Goal: Task Accomplishment & Management: Manage account settings

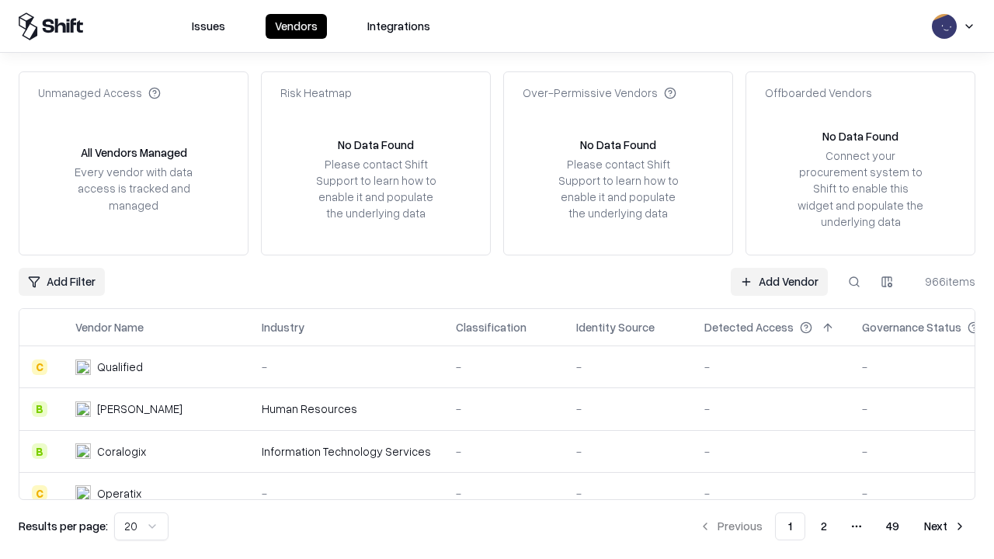
click at [779, 281] on link "Add Vendor" at bounding box center [779, 282] width 97 height 28
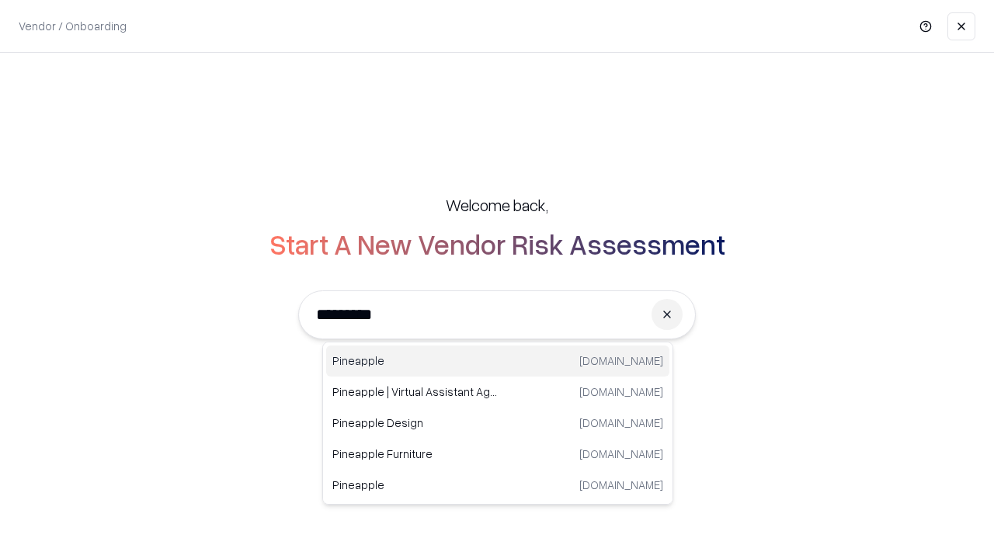
click at [498, 361] on div "Pineapple [DOMAIN_NAME]" at bounding box center [497, 361] width 343 height 31
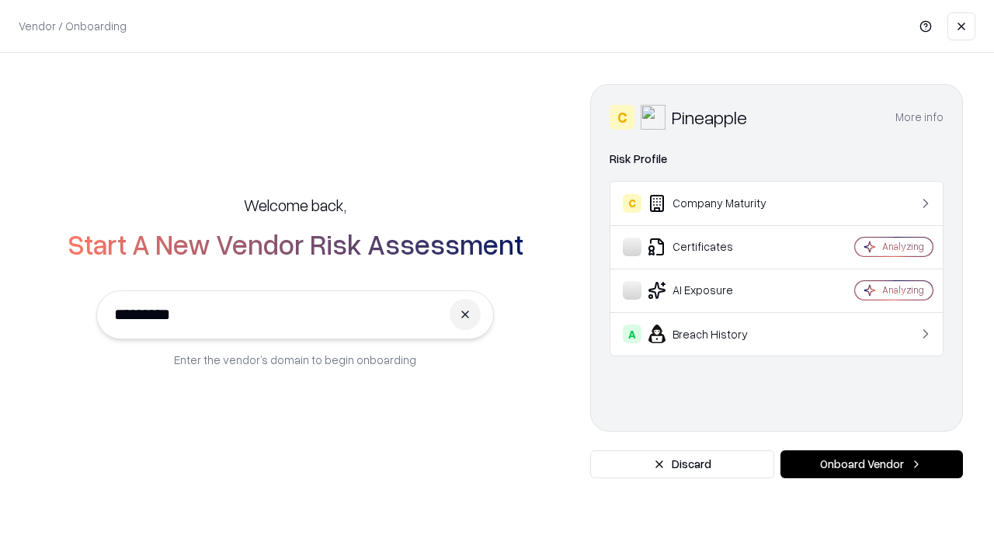
type input "*********"
click at [871, 464] on button "Onboard Vendor" at bounding box center [872, 464] width 183 height 28
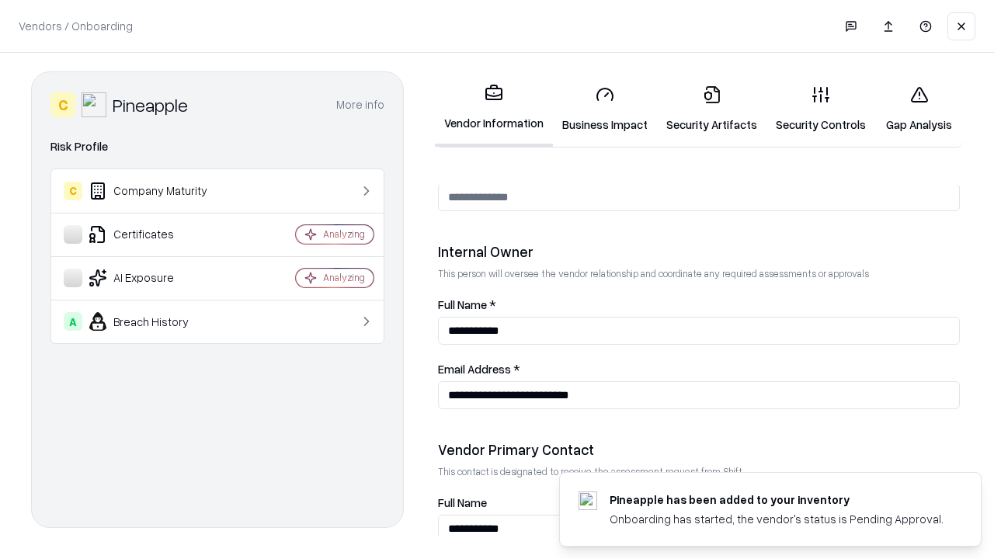
scroll to position [805, 0]
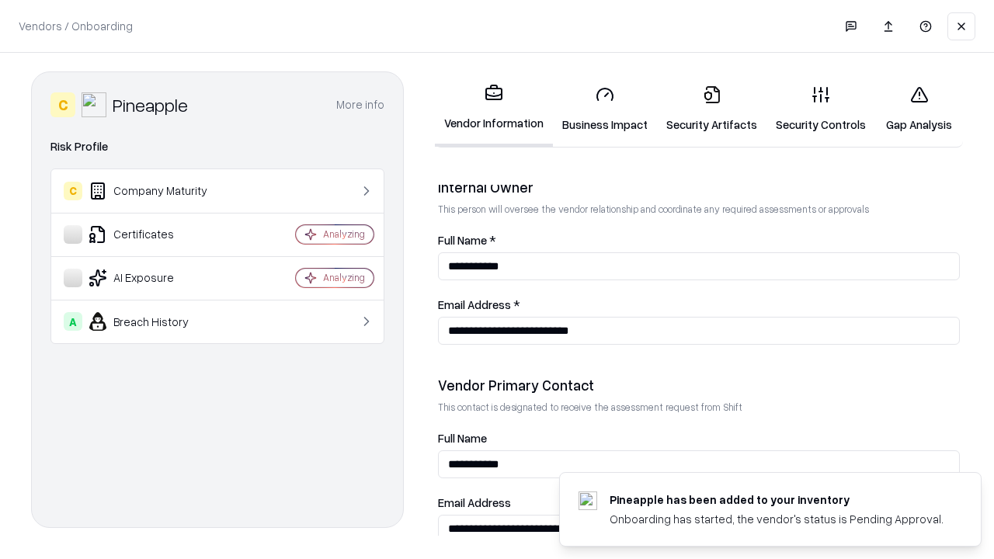
click at [605, 109] on link "Business Impact" at bounding box center [605, 109] width 104 height 72
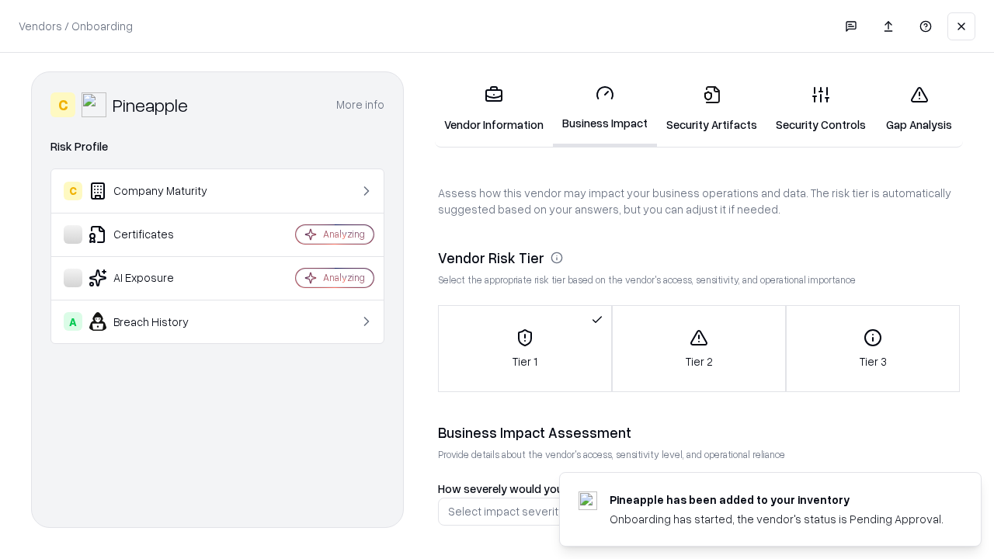
click at [711, 109] on link "Security Artifacts" at bounding box center [712, 109] width 110 height 72
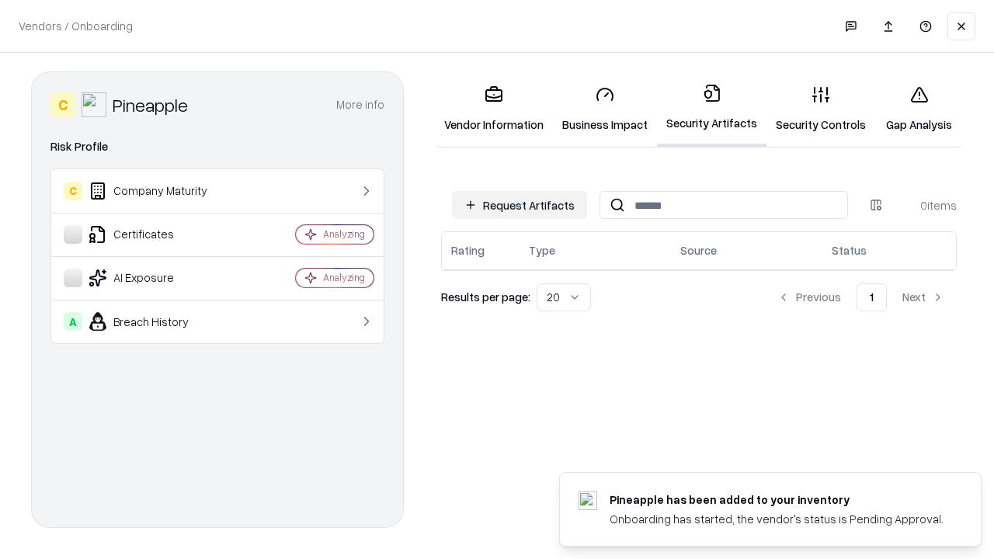
click at [520, 205] on button "Request Artifacts" at bounding box center [519, 205] width 135 height 28
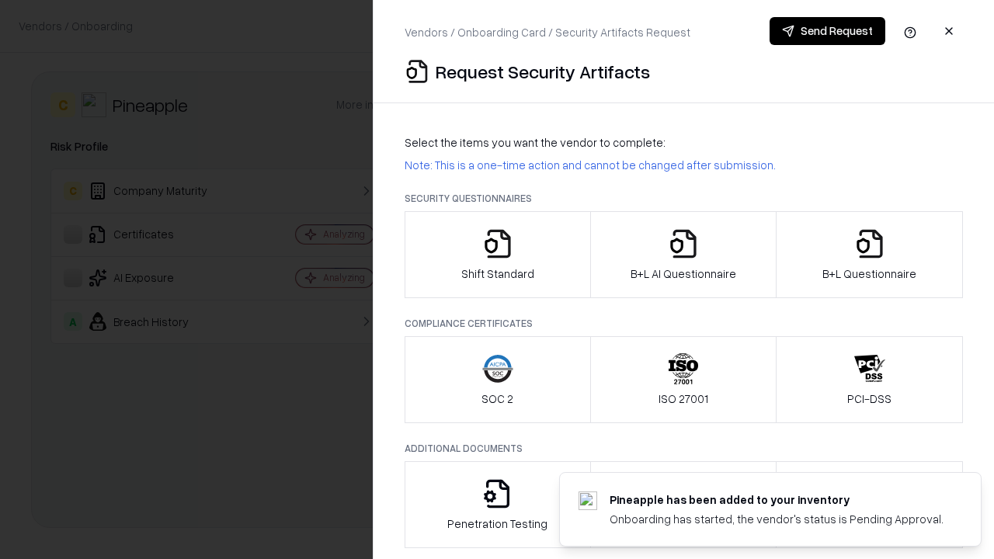
click at [497, 255] on icon "button" at bounding box center [497, 243] width 31 height 31
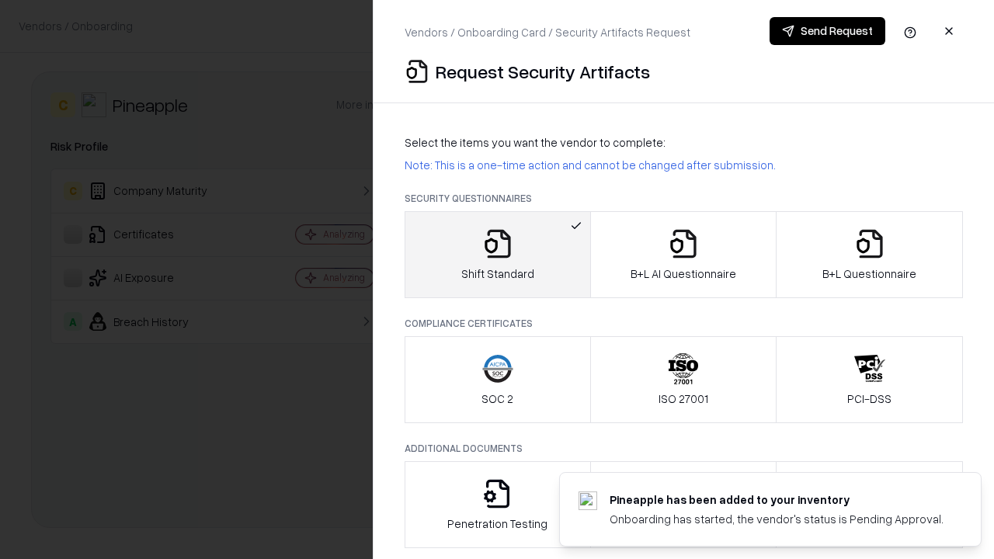
click at [827, 31] on button "Send Request" at bounding box center [828, 31] width 116 height 28
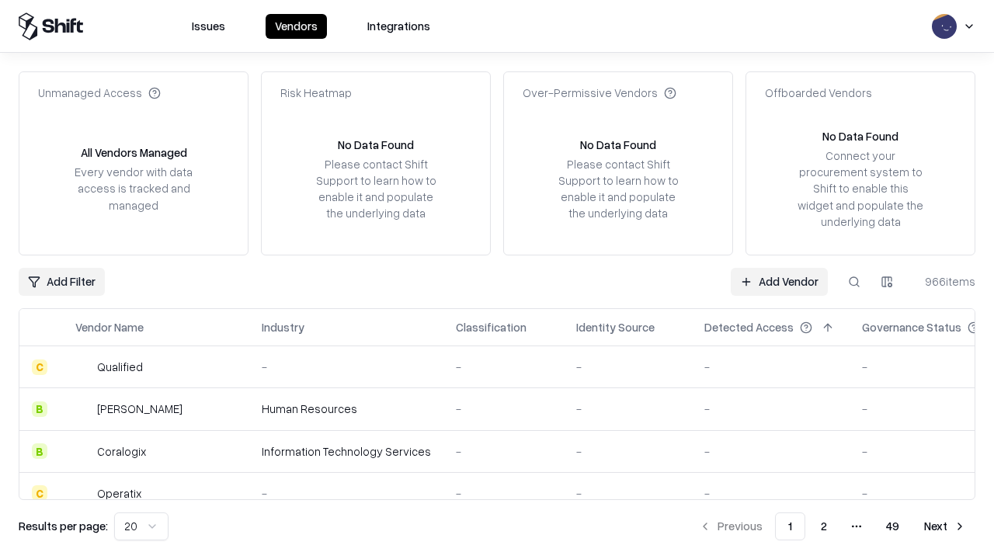
click at [854, 281] on button at bounding box center [854, 282] width 28 height 28
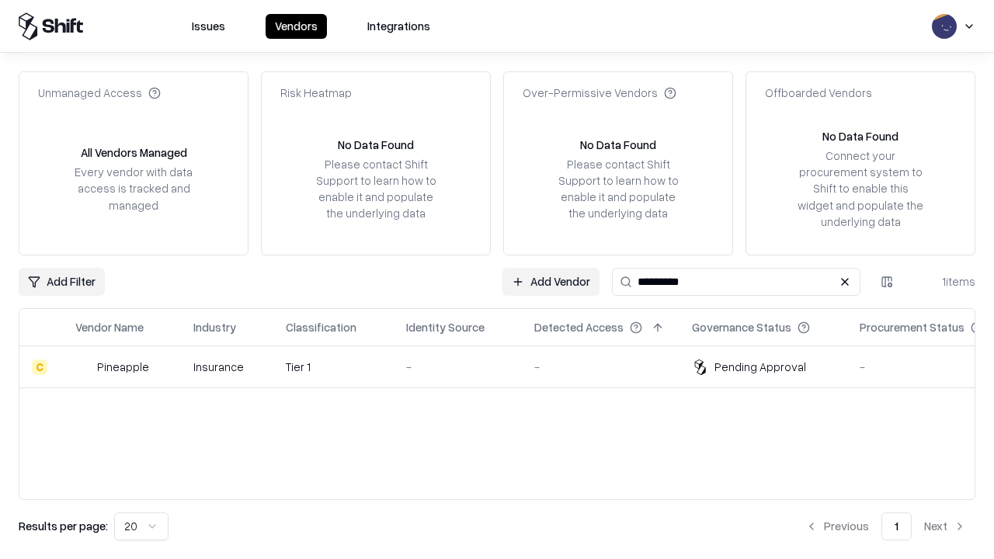
type input "*********"
click at [506, 367] on div "-" at bounding box center [457, 367] width 103 height 16
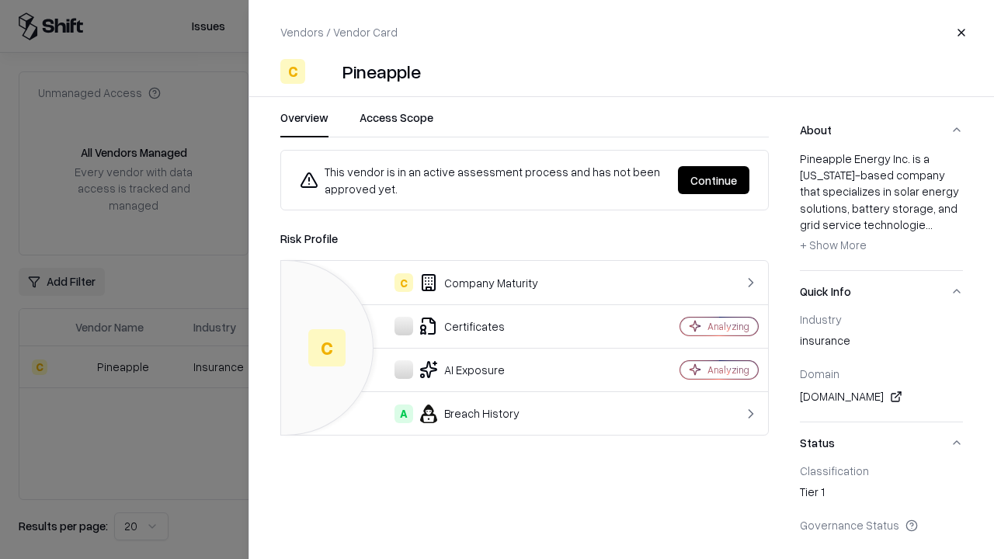
click at [714, 180] on button "Continue" at bounding box center [713, 180] width 71 height 28
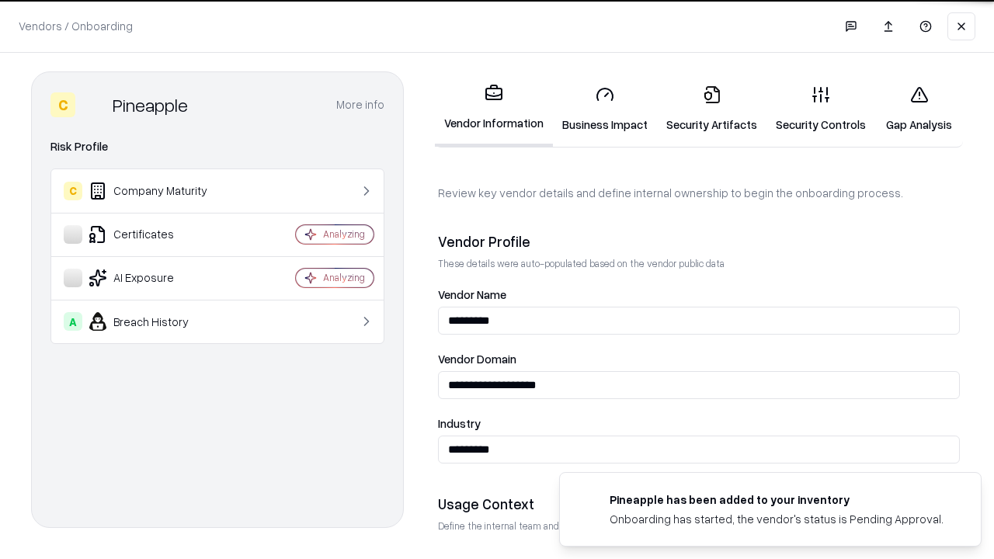
click at [711, 109] on link "Security Artifacts" at bounding box center [712, 109] width 110 height 72
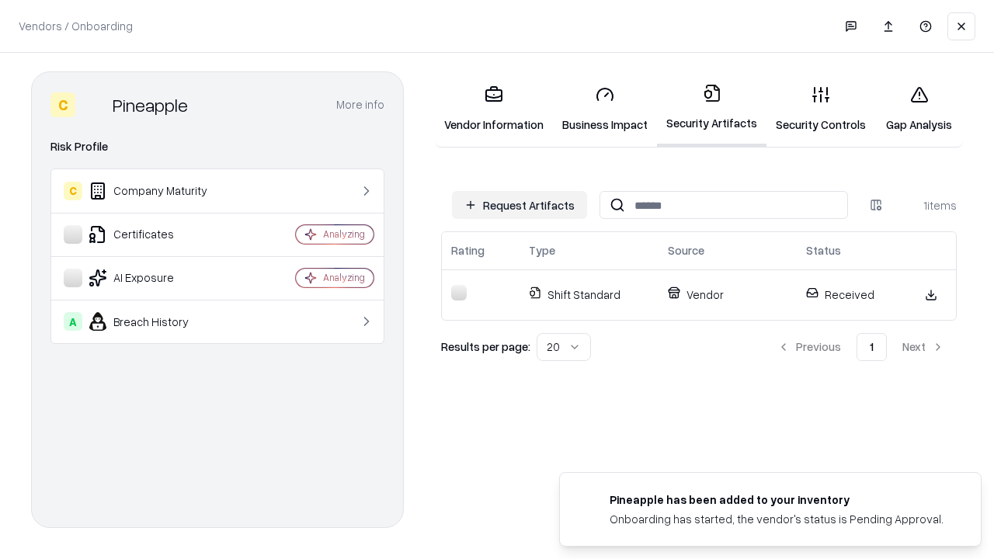
click at [919, 109] on link "Gap Analysis" at bounding box center [919, 109] width 88 height 72
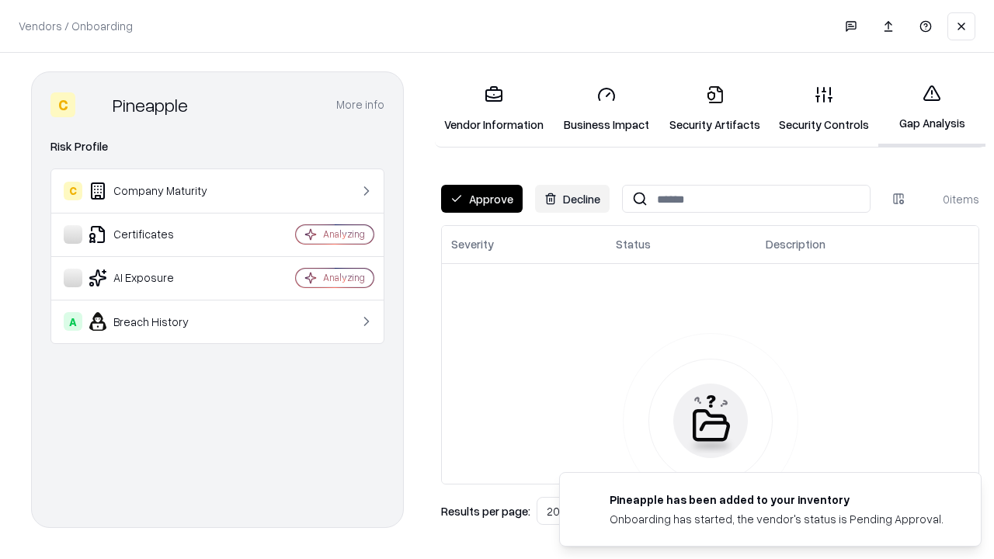
click at [482, 199] on button "Approve" at bounding box center [482, 199] width 82 height 28
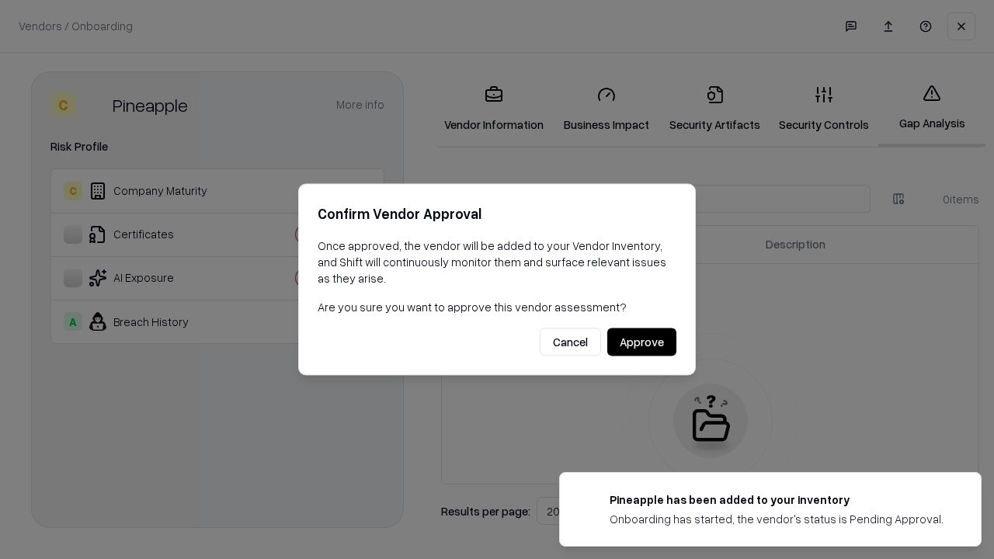
click at [642, 342] on button "Approve" at bounding box center [641, 343] width 69 height 28
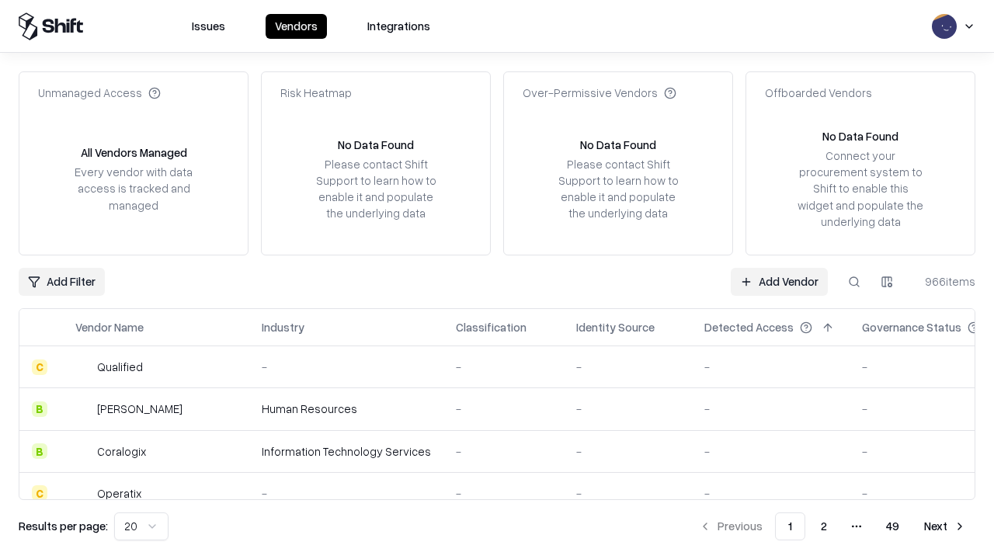
type input "*********"
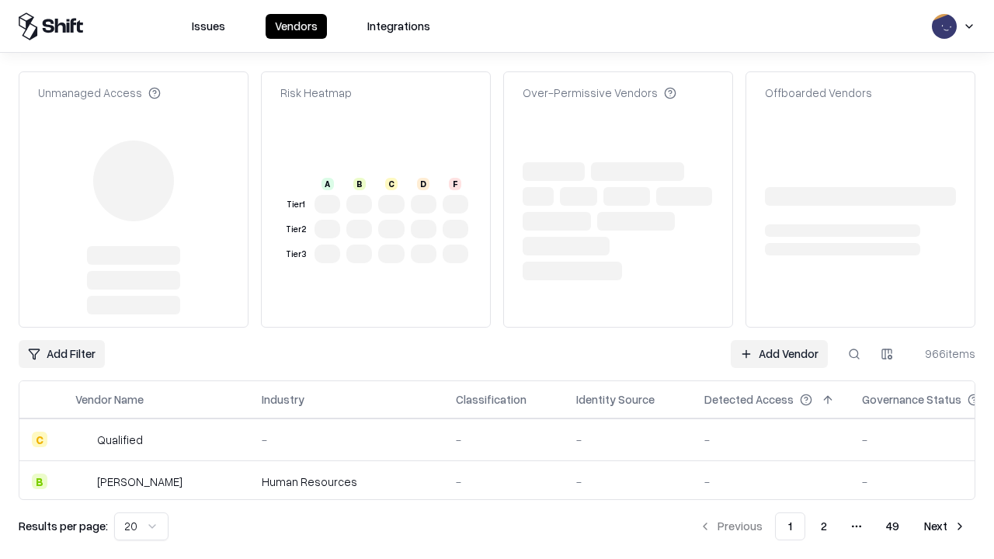
click at [779, 340] on link "Add Vendor" at bounding box center [779, 354] width 97 height 28
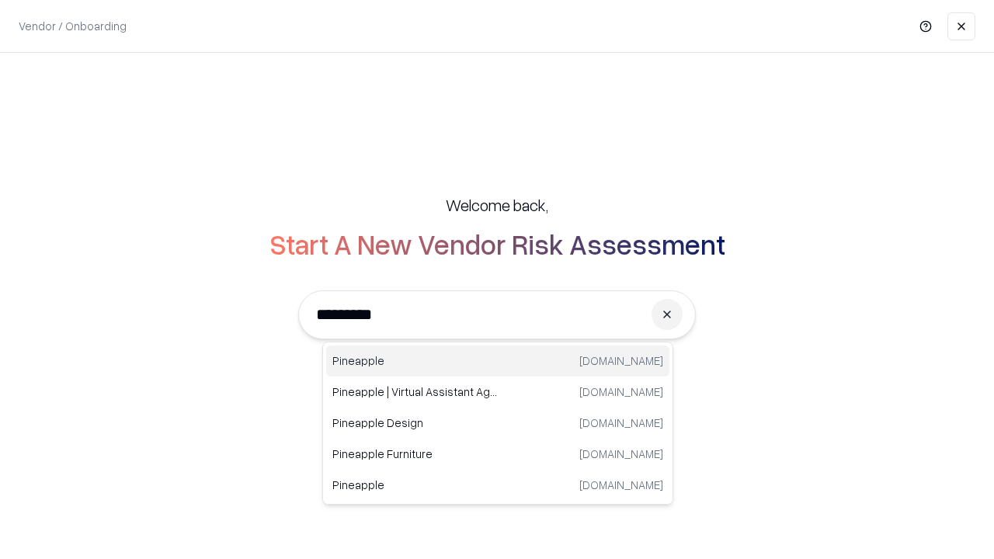
click at [498, 361] on div "Pineapple [DOMAIN_NAME]" at bounding box center [497, 361] width 343 height 31
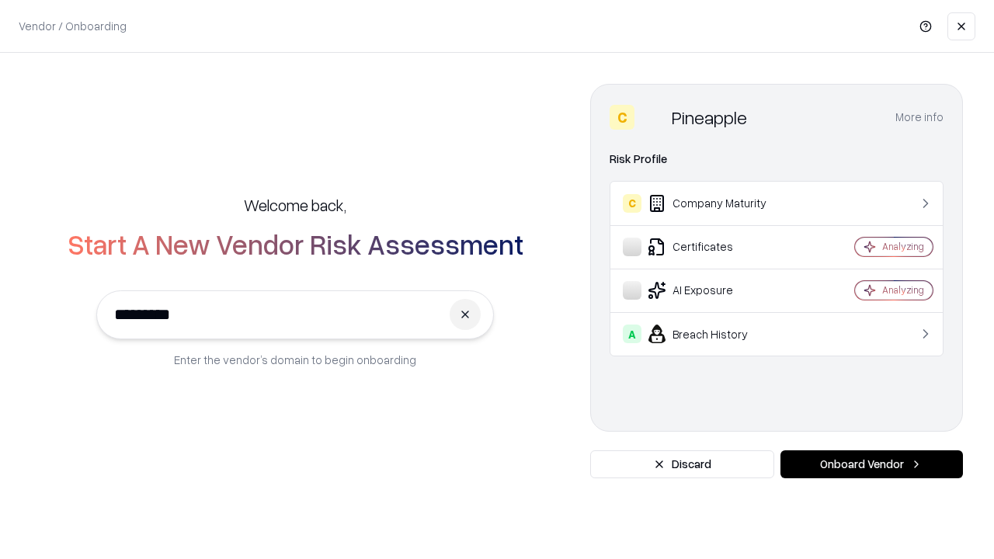
type input "*********"
click at [871, 464] on button "Onboard Vendor" at bounding box center [872, 464] width 183 height 28
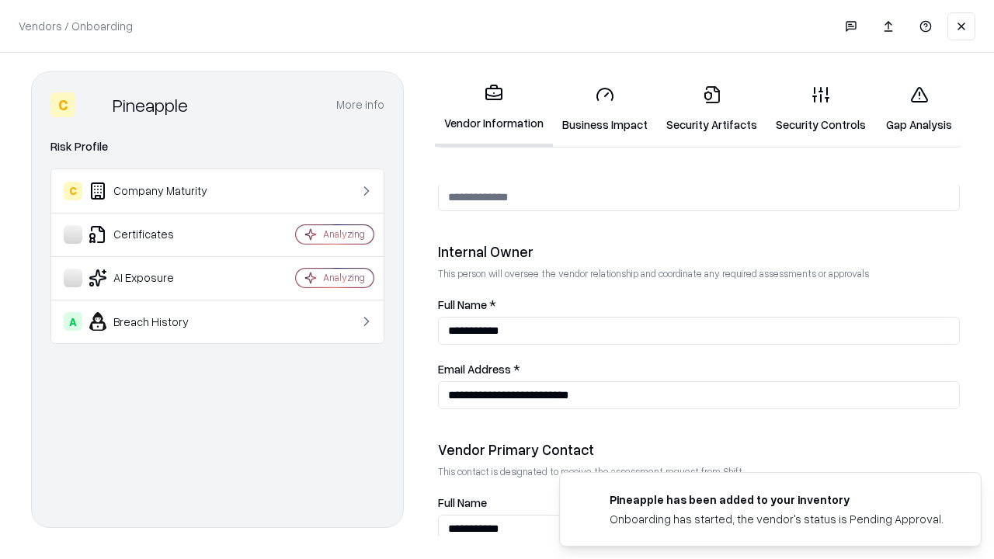
scroll to position [805, 0]
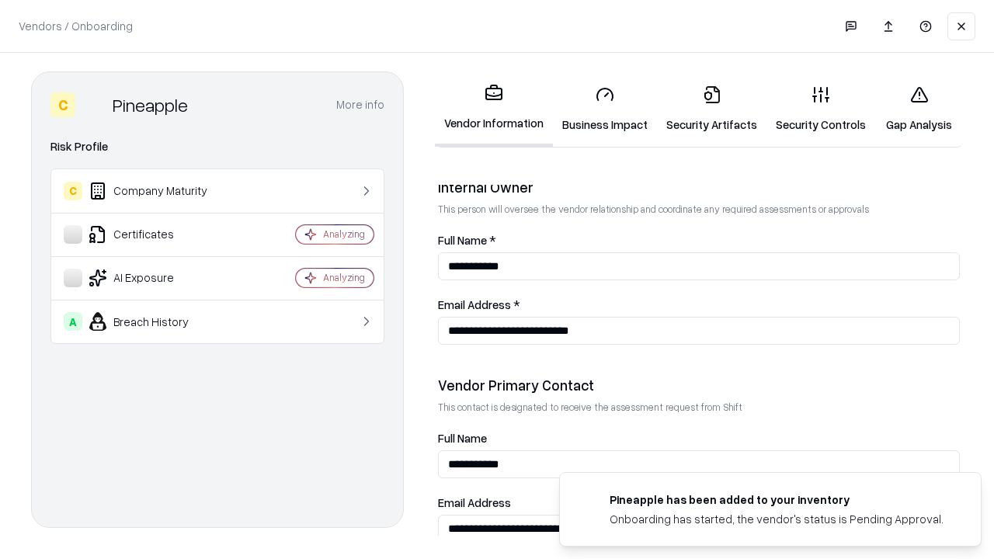
click at [919, 109] on link "Gap Analysis" at bounding box center [919, 109] width 88 height 72
